Goal: Information Seeking & Learning: Find specific fact

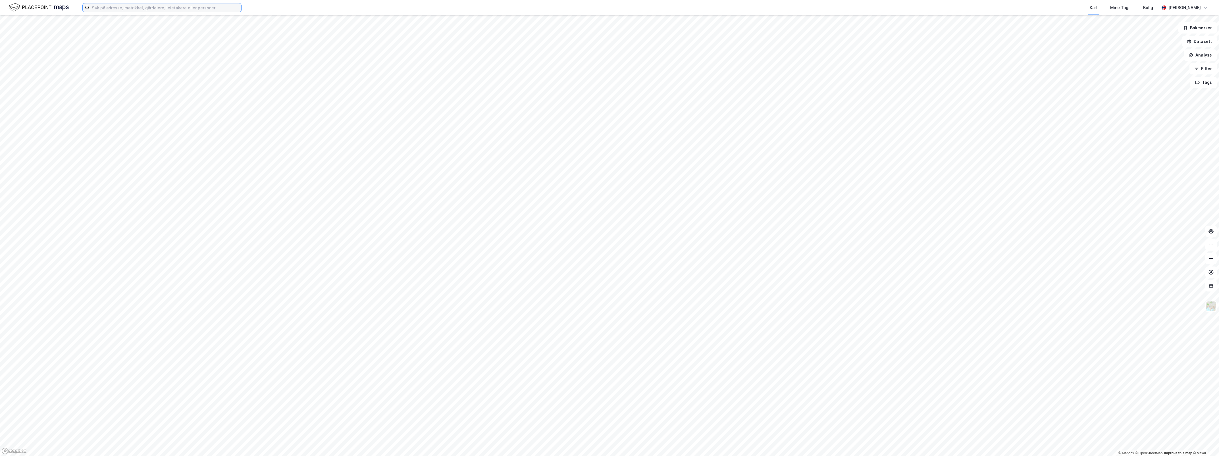
click at [162, 7] on input at bounding box center [166, 7] width 152 height 9
type input "ryensvingen 11"
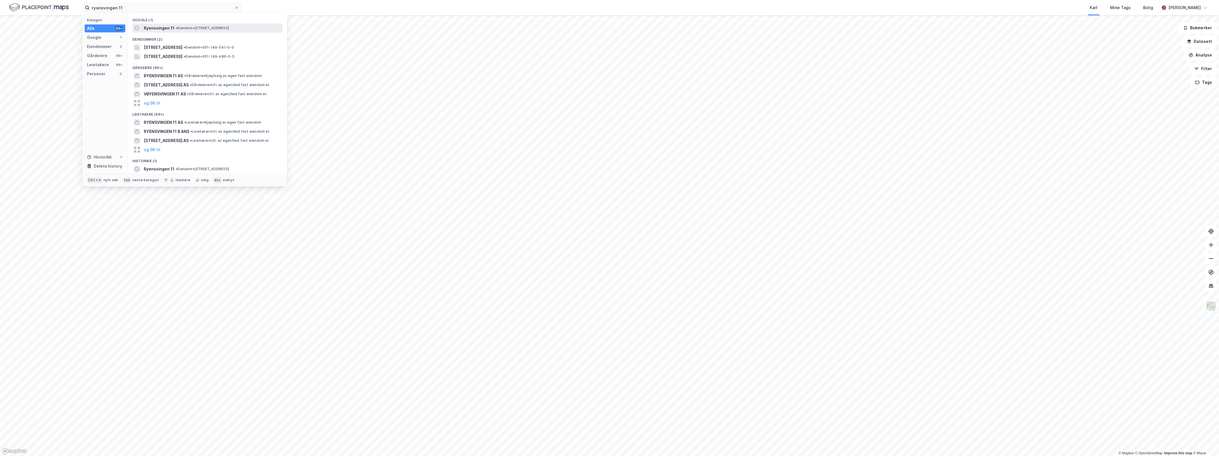
click at [195, 28] on span "• Eiendom • [STREET_ADDRESS]" at bounding box center [202, 28] width 53 height 5
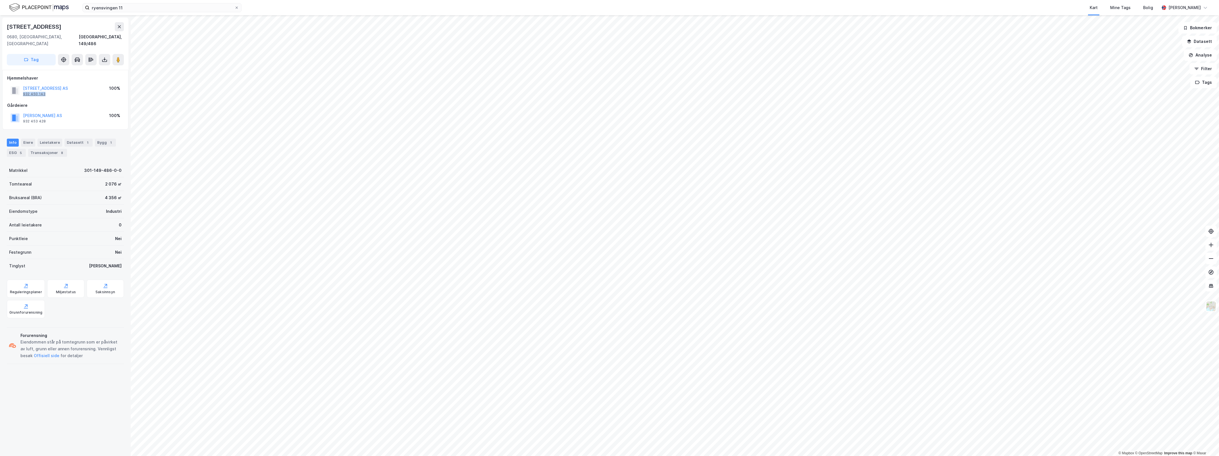
drag, startPoint x: 55, startPoint y: 88, endPoint x: 24, endPoint y: 89, distance: 31.0
click at [24, 89] on div "RYENSVINGEN 11B AS 932 450 143" at bounding box center [45, 90] width 45 height 11
drag, startPoint x: 24, startPoint y: 89, endPoint x: 27, endPoint y: 88, distance: 3.9
copy div "932 450 143"
drag, startPoint x: 58, startPoint y: 80, endPoint x: 24, endPoint y: 77, distance: 34.2
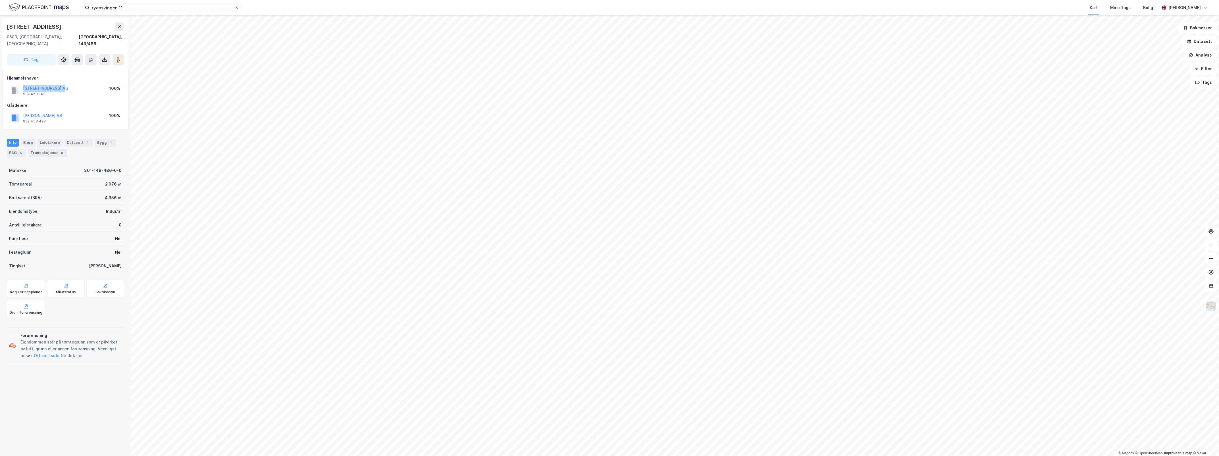
click at [24, 84] on div "RYENSVINGEN 11B AS 932 450 143 100%" at bounding box center [65, 91] width 116 height 14
copy button "[STREET_ADDRESS] AS"
click at [0, 0] on button "[STREET_ADDRESS] AS" at bounding box center [0, 0] width 0 height 0
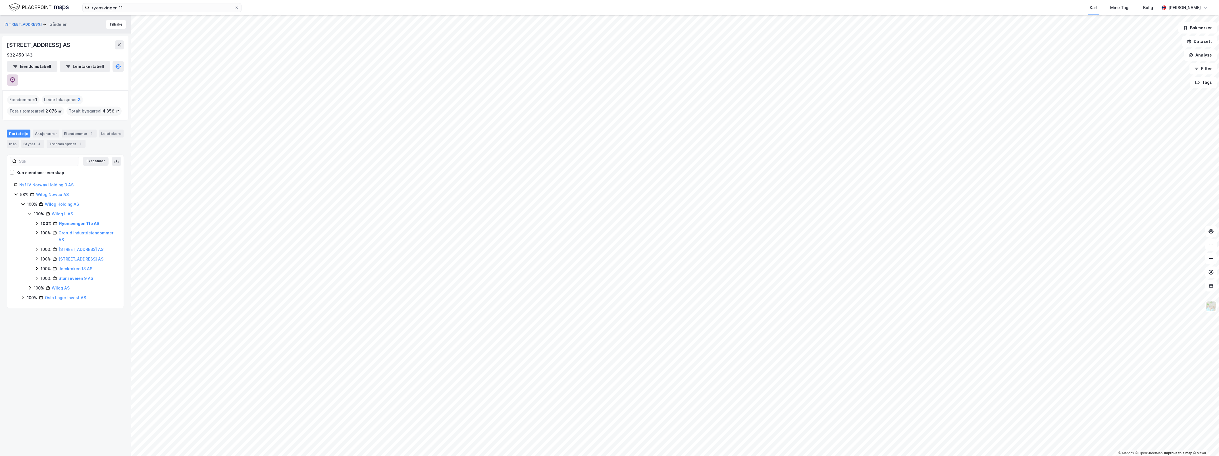
click at [15, 77] on icon at bounding box center [12, 80] width 5 height 6
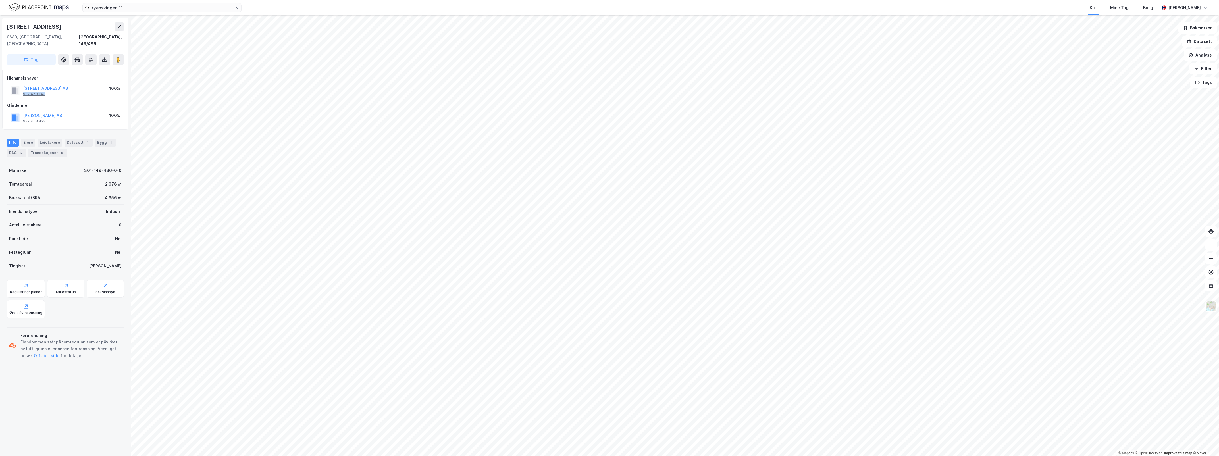
drag, startPoint x: 48, startPoint y: 85, endPoint x: 24, endPoint y: 87, distance: 24.2
click at [24, 87] on div "RYENSVINGEN 11B AS 932 450 143" at bounding box center [45, 90] width 45 height 11
copy div "932 450 143"
